Goal: Complete application form

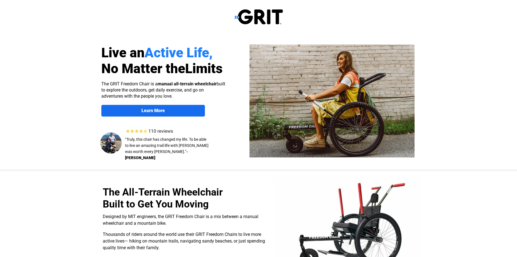
click at [174, 108] on link "Learn More" at bounding box center [153, 111] width 104 height 12
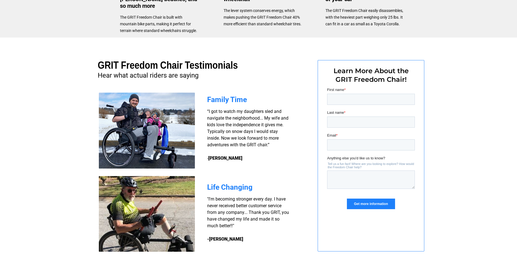
scroll to position [390, 0]
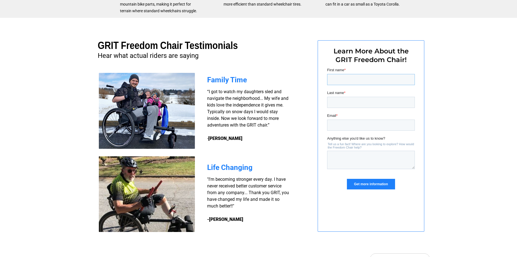
click at [336, 80] on input "First name *" at bounding box center [371, 79] width 88 height 11
type input "[PERSON_NAME]"
click at [336, 104] on input "Last name *" at bounding box center [371, 102] width 88 height 11
click at [349, 103] on input "WILSIN" at bounding box center [371, 102] width 88 height 11
type input "W"
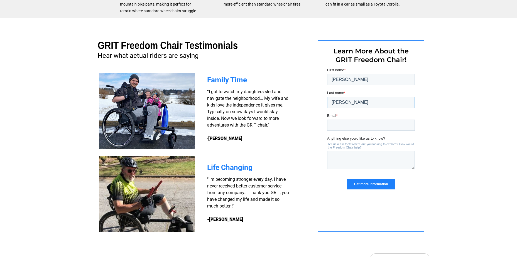
type input "[PERSON_NAME]"
click at [309, 153] on div at bounding box center [259, 134] width 354 height 232
click at [334, 127] on input "Email *" at bounding box center [371, 125] width 88 height 11
type input "[EMAIL_ADDRESS][DOMAIN_NAME]"
click at [332, 158] on textarea "Anything else you'd like us to know?" at bounding box center [371, 160] width 88 height 18
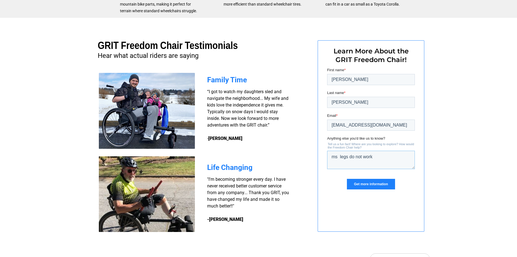
type textarea "ms legs do not work"
click at [367, 186] on input "Get more information" at bounding box center [371, 184] width 48 height 11
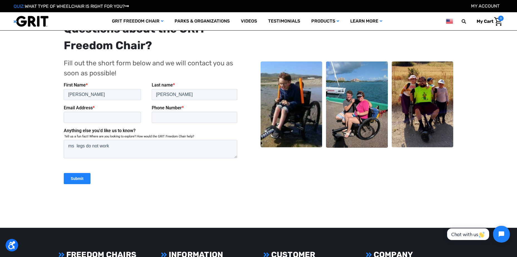
scroll to position [111, 0]
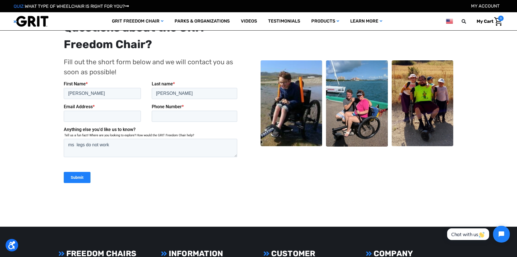
click at [66, 175] on input "Submit" at bounding box center [77, 177] width 27 height 11
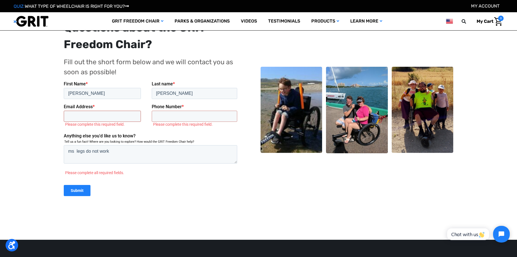
click at [74, 118] on input "Email Address *" at bounding box center [102, 116] width 77 height 11
type input "[EMAIL_ADDRESS][DOMAIN_NAME]"
click at [164, 114] on input "Phone Number *" at bounding box center [195, 116] width 86 height 11
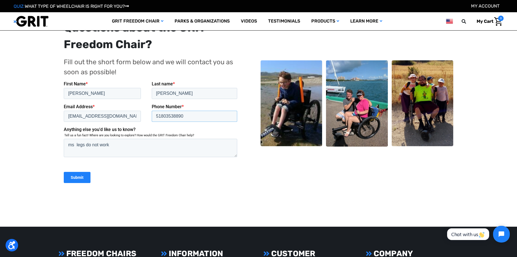
type input "51803538890"
click at [76, 178] on input "Submit" at bounding box center [77, 177] width 27 height 11
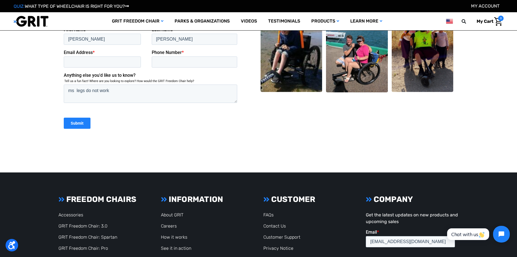
scroll to position [167, 0]
